Goal: Task Accomplishment & Management: Manage account settings

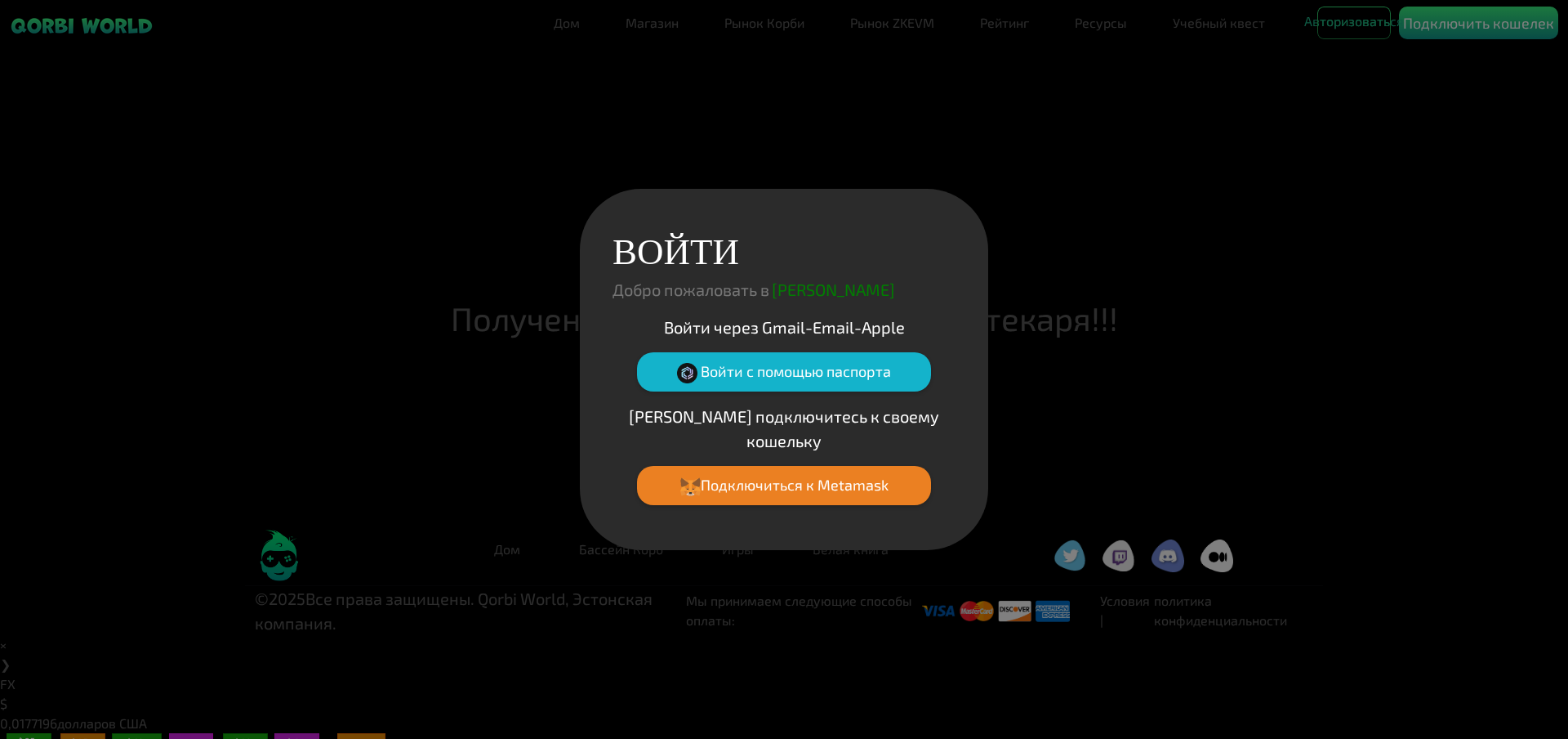
click at [760, 335] on font "Войти через Gmail-Email-Apple" at bounding box center [784, 327] width 241 height 19
click at [758, 336] on font "Войти через Gmail-Email-Apple" at bounding box center [784, 327] width 241 height 19
click at [832, 391] on button "Войти с помощью паспорта" at bounding box center [784, 371] width 294 height 39
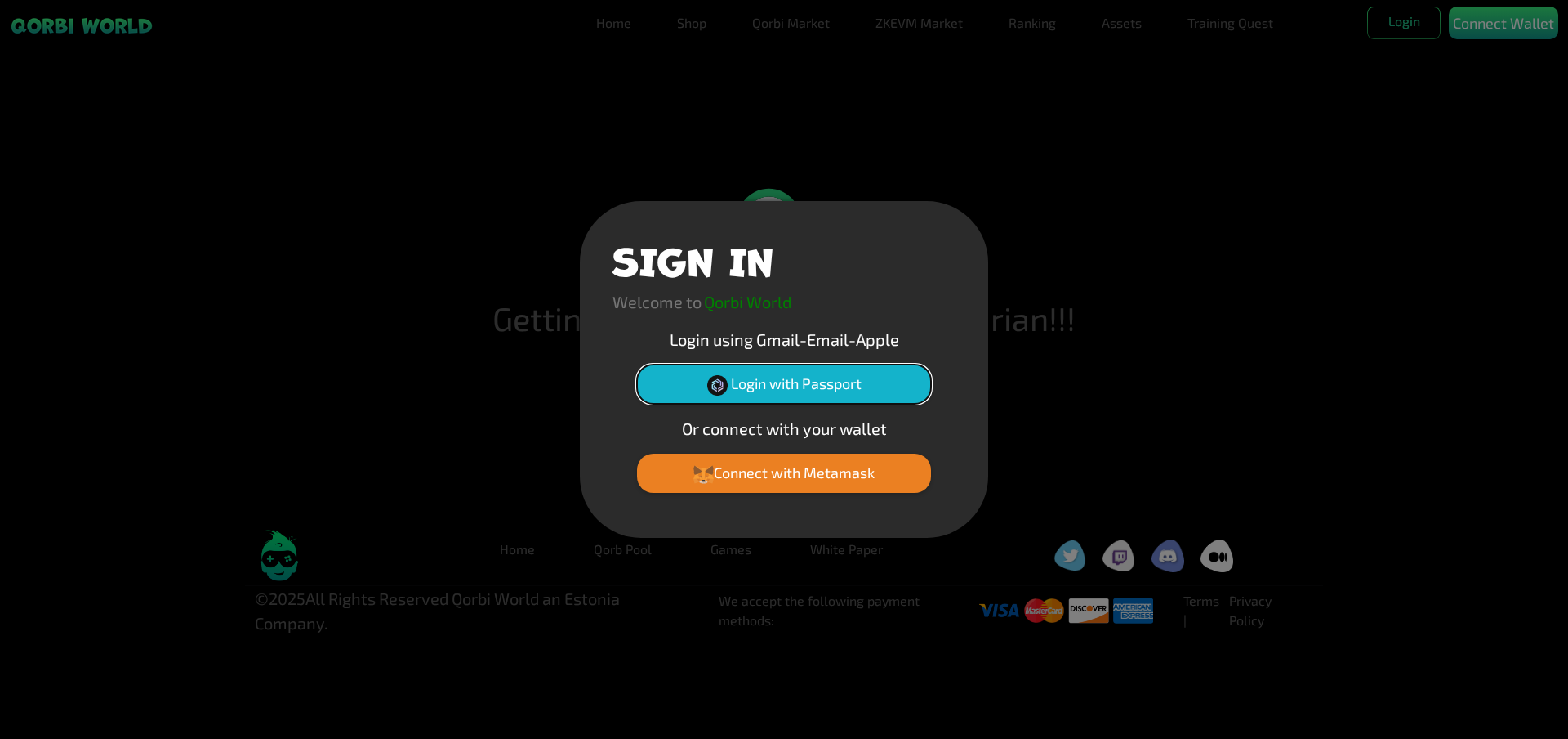
click at [760, 384] on button "Login with Passport" at bounding box center [784, 384] width 294 height 39
click at [772, 391] on button "Login with Passport" at bounding box center [784, 384] width 294 height 39
click at [981, 316] on div "SIGN IN Welcome to Qorbi World Login using Gmail-Email-Apple Login with Passpor…" at bounding box center [784, 369] width 408 height 336
click at [1034, 307] on div "SIGN IN Welcome to Qorbi World Login using Gmail-Email-Apple Login with Passpor…" at bounding box center [784, 370] width 1568 height 739
click at [1405, 23] on div "SIGN IN Welcome to Qorbi World Login using Gmail-Email-Apple Login with Passpor…" at bounding box center [784, 370] width 1568 height 739
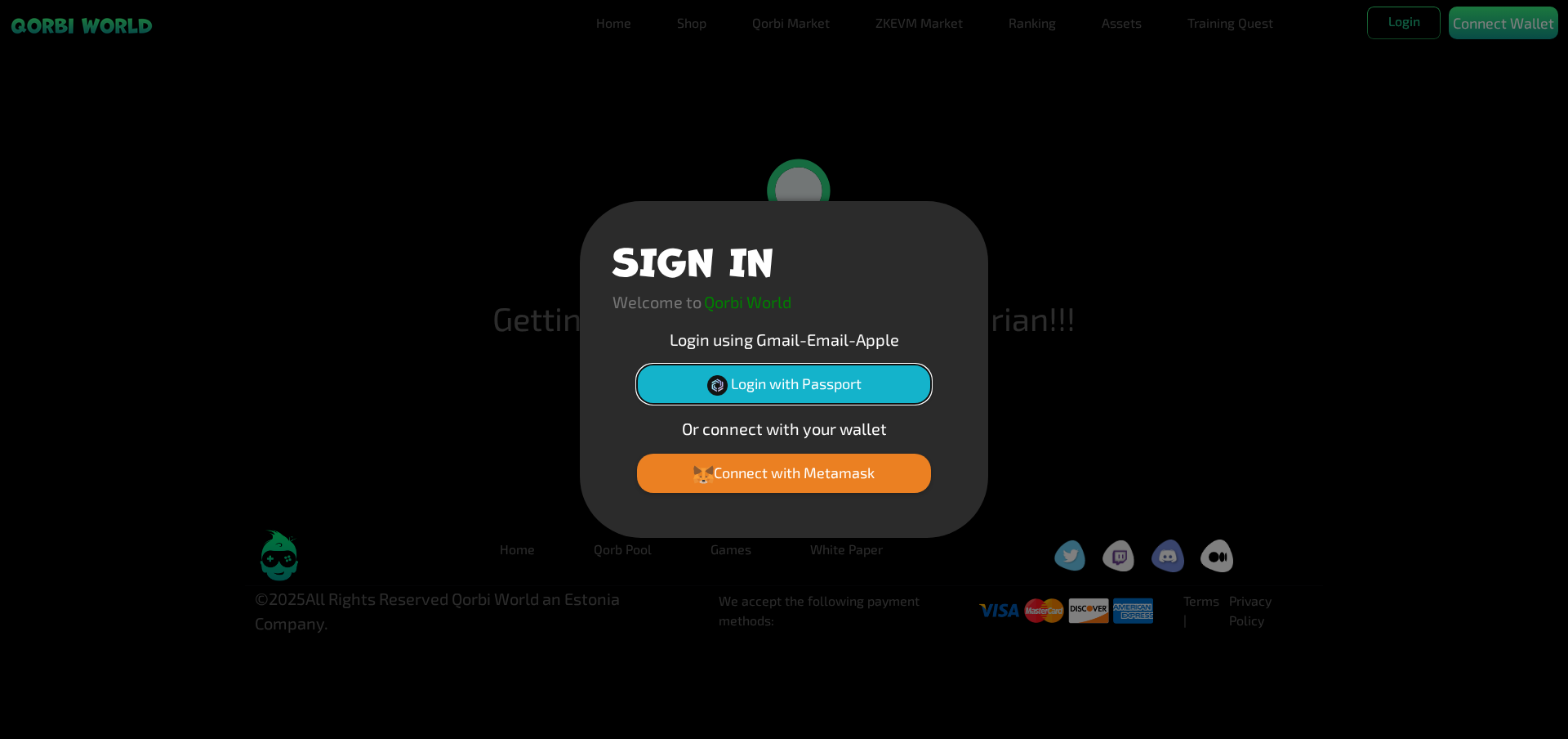
click at [753, 388] on button "Login with Passport" at bounding box center [784, 384] width 294 height 39
click at [787, 386] on button "Login with Passport" at bounding box center [784, 384] width 294 height 39
click at [804, 339] on p "Login using Gmail-Email-Apple" at bounding box center [784, 338] width 343 height 24
click at [785, 381] on button "Login with Passport" at bounding box center [784, 384] width 294 height 39
click at [812, 381] on button "Login with Passport" at bounding box center [784, 384] width 294 height 39
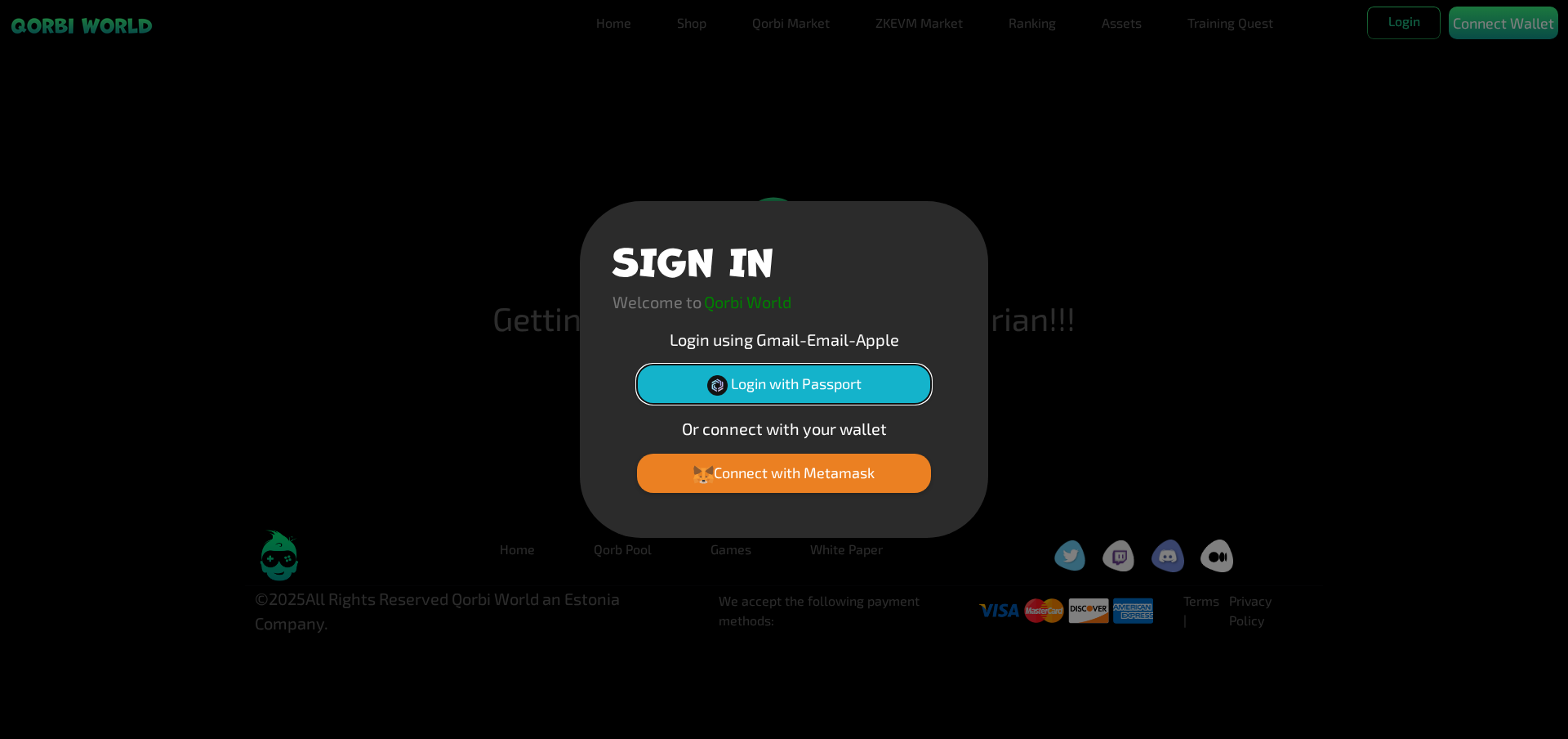
click at [773, 391] on button "Login with Passport" at bounding box center [784, 384] width 294 height 39
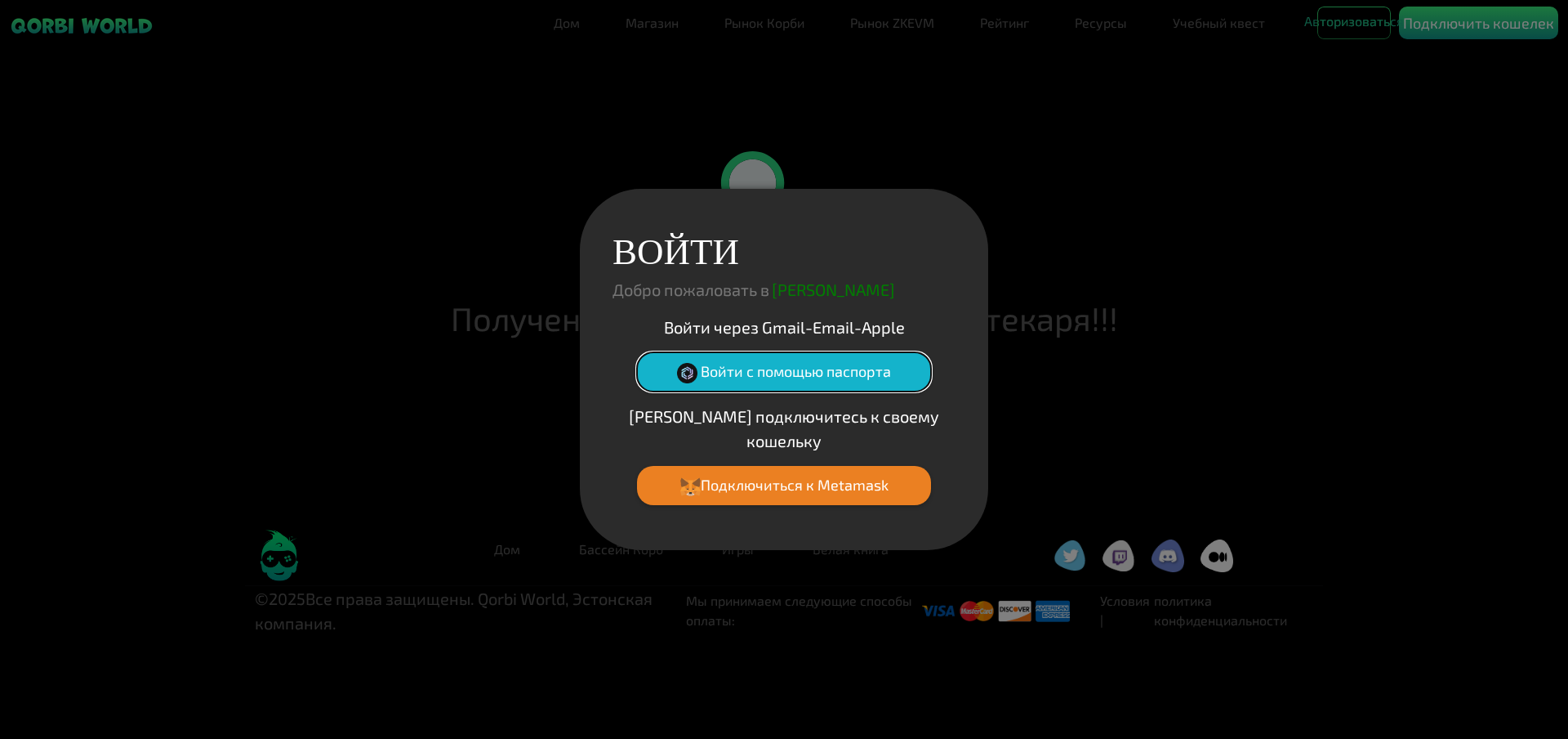
click at [761, 380] on font "Войти с помощью паспорта" at bounding box center [795, 370] width 190 height 18
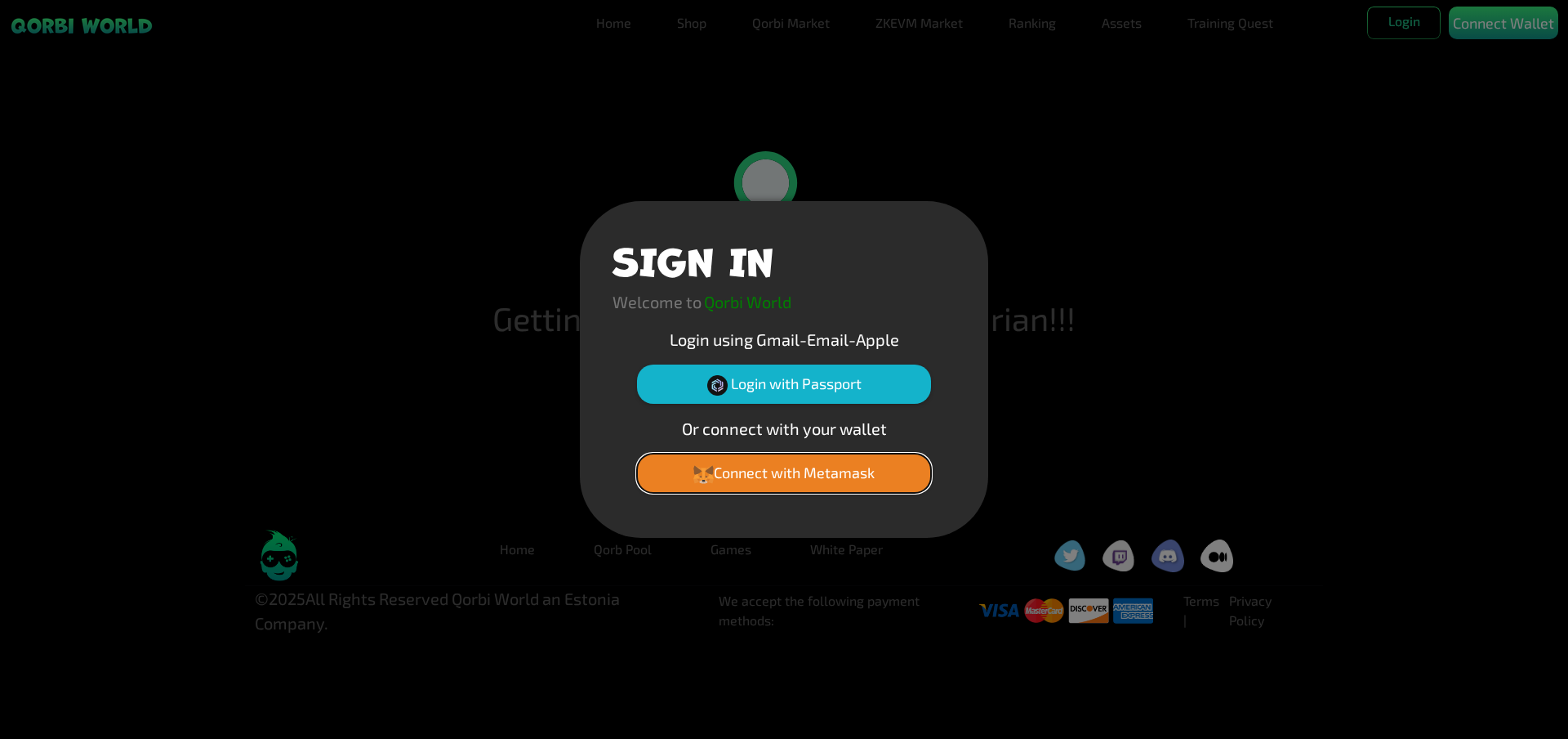
click at [772, 477] on button "Connect with Metamask" at bounding box center [784, 473] width 294 height 39
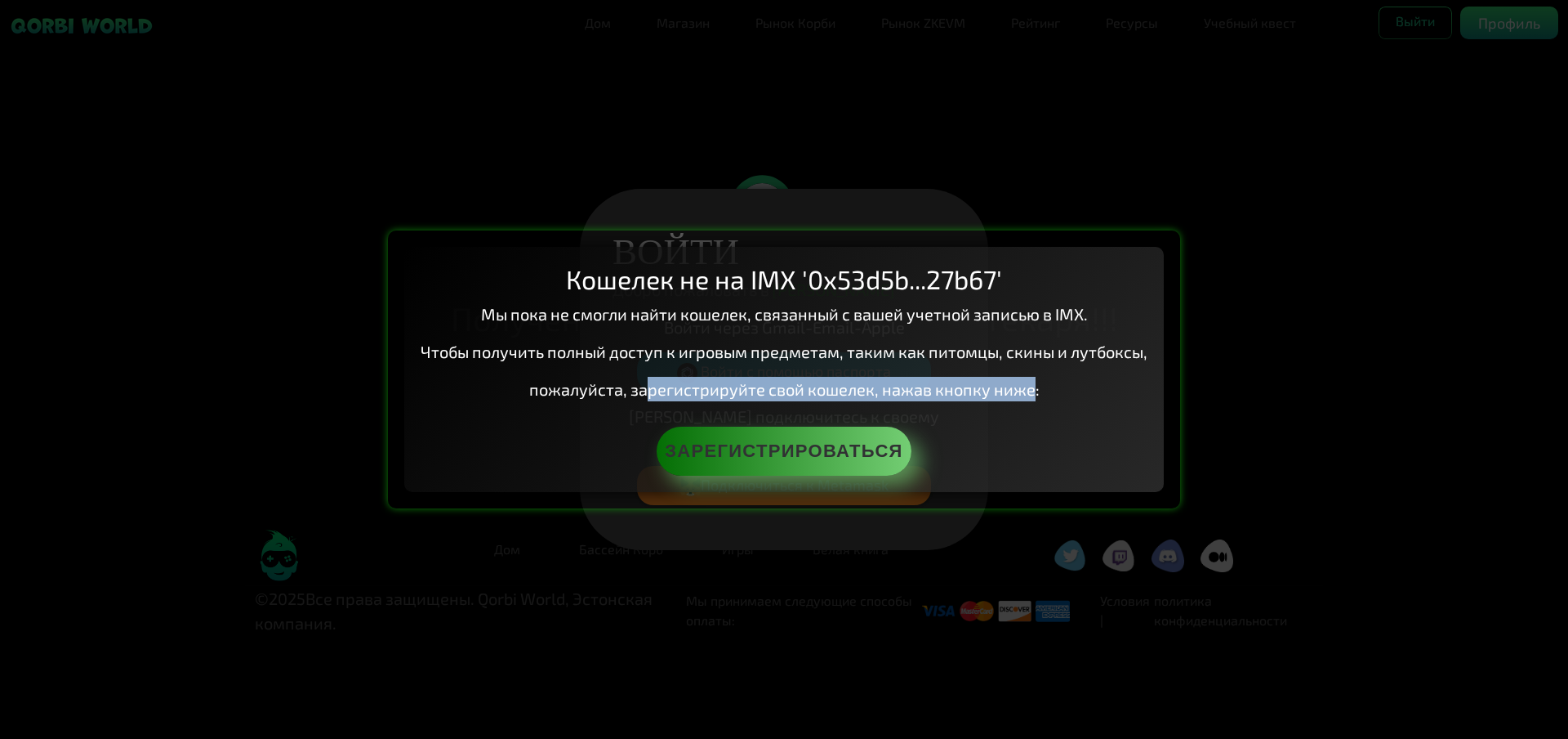
drag, startPoint x: 653, startPoint y: 386, endPoint x: 1031, endPoint y: 397, distance: 378.2
click at [1031, 397] on font "пожалуйста, зарегистрируйте свой кошелек, нажав кнопку ниже:" at bounding box center [784, 389] width 511 height 19
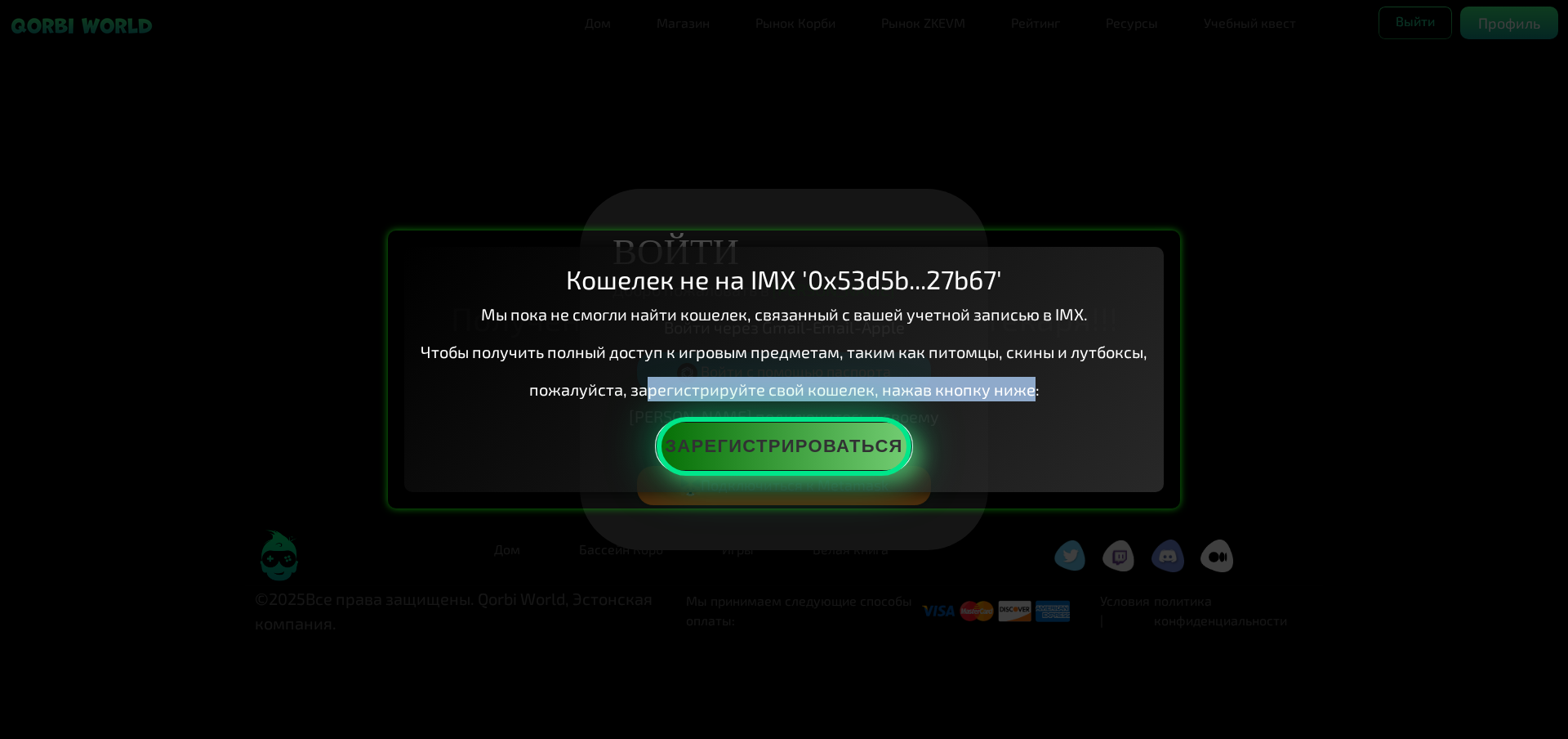
click at [883, 449] on button "Зарегистрироваться" at bounding box center [784, 446] width 254 height 49
click at [749, 447] on button "Зарегистрироваться" at bounding box center [784, 446] width 254 height 49
click at [843, 450] on button "Зарегистрироваться" at bounding box center [784, 446] width 254 height 49
